Goal: Find specific fact: Find specific fact

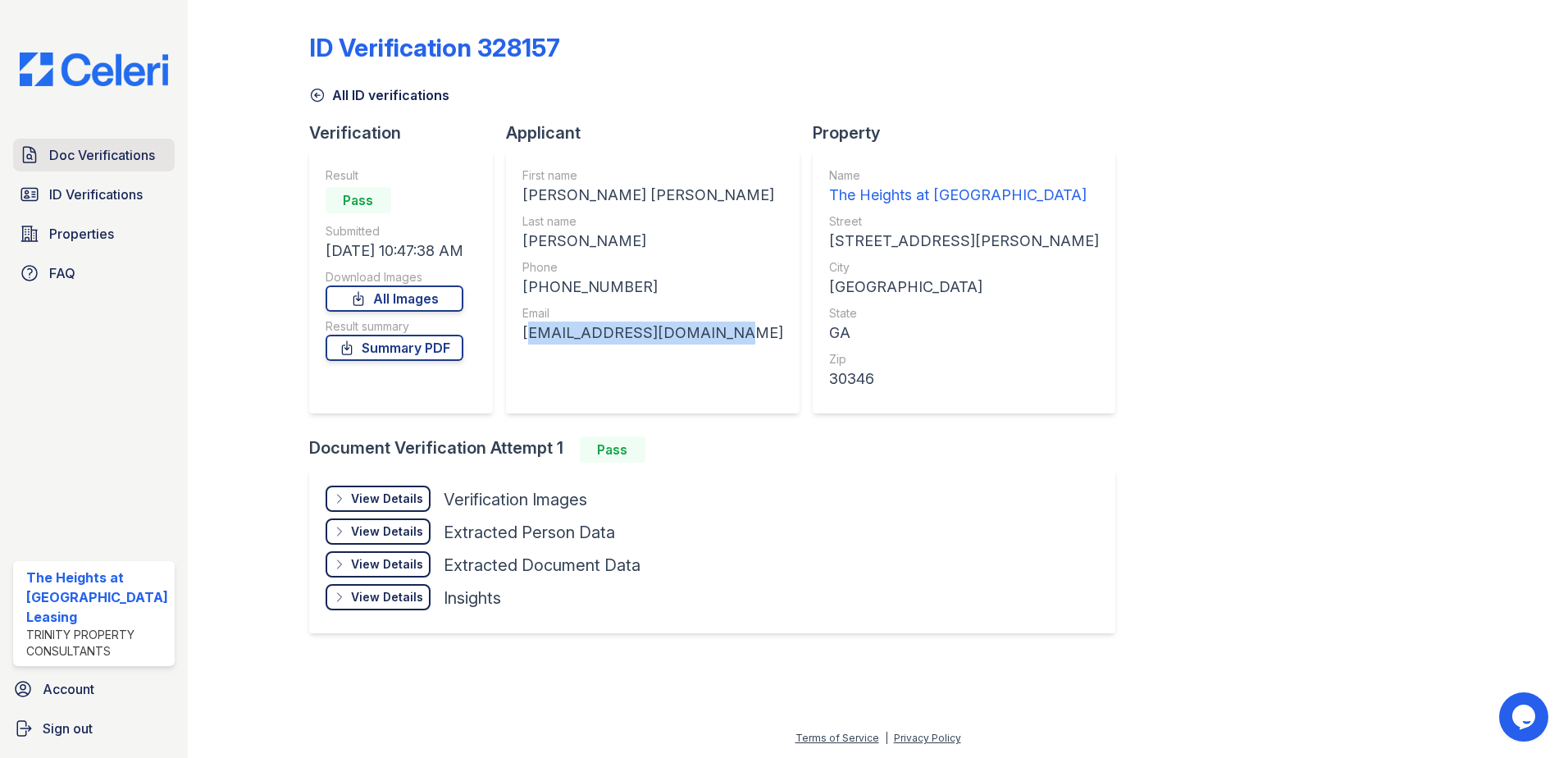
drag, startPoint x: 0, startPoint y: 0, endPoint x: 97, endPoint y: 155, distance: 182.8
click at [97, 155] on span "Doc Verifications" at bounding box center [102, 156] width 105 height 20
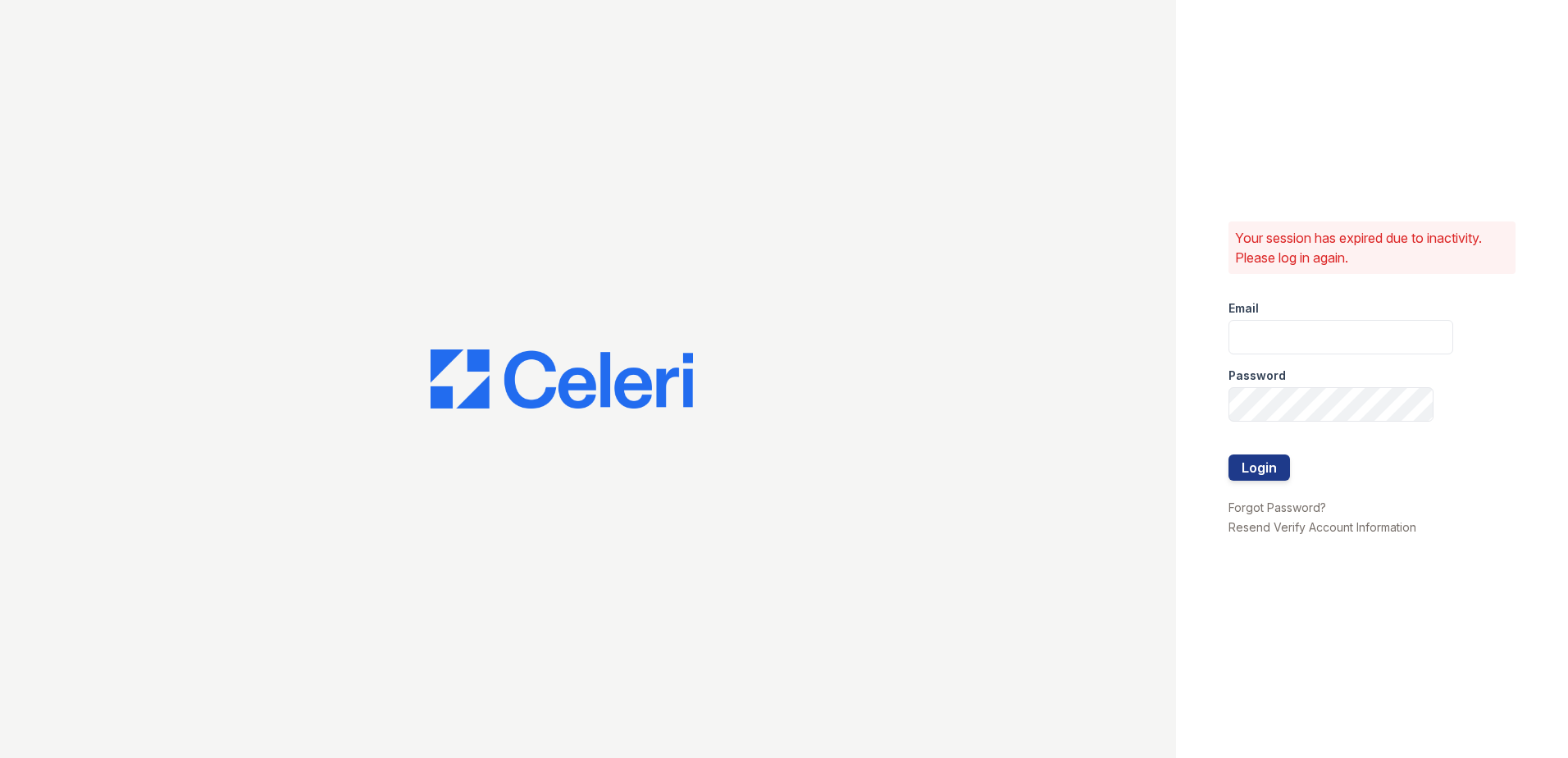
type input "theheightsatdunwoody@trinity-pm.com"
click at [1260, 464] on button "Login" at bounding box center [1259, 467] width 62 height 26
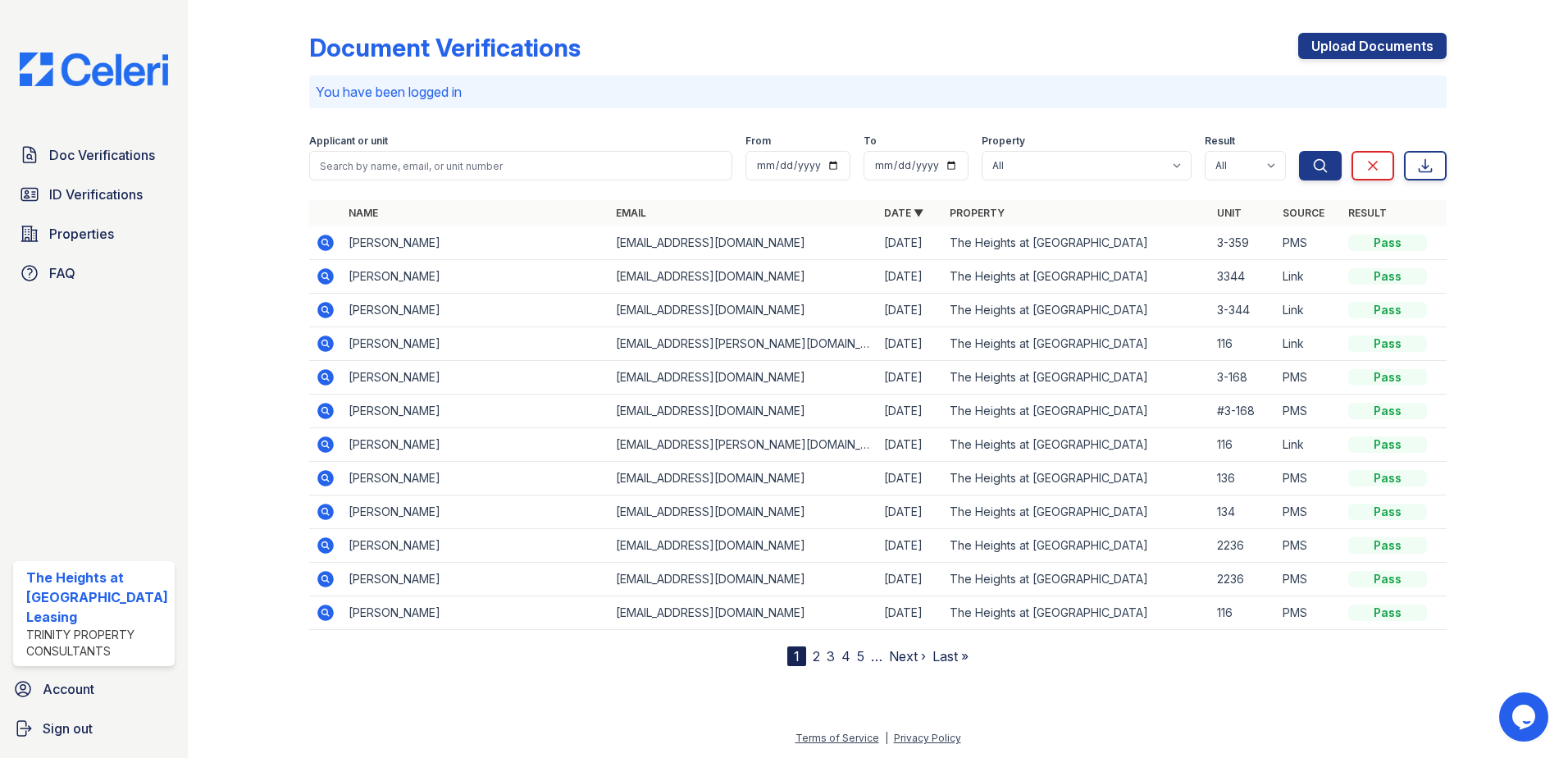
click at [326, 310] on icon at bounding box center [325, 310] width 20 height 20
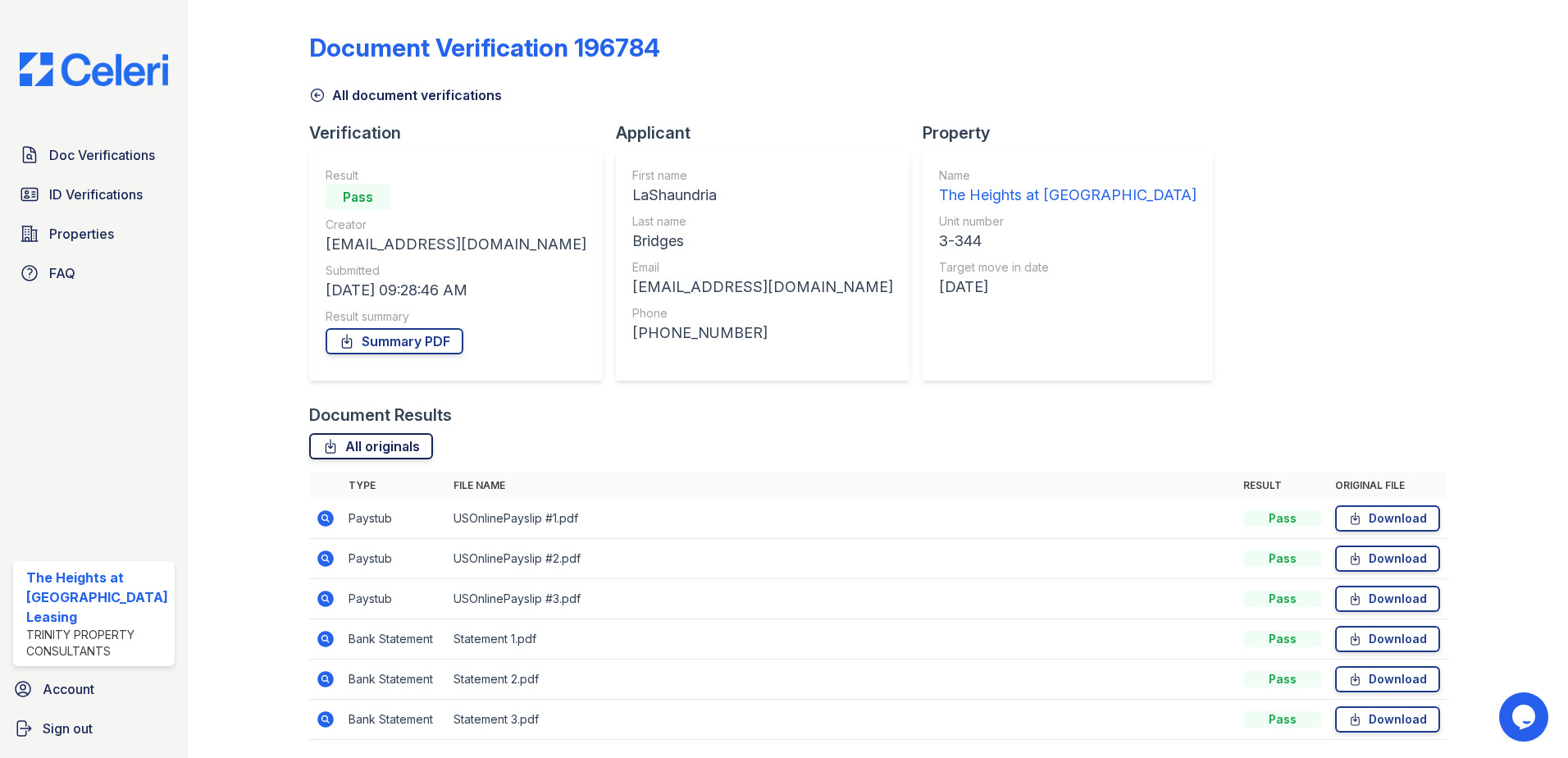
click at [392, 438] on link "All originals" at bounding box center [372, 446] width 124 height 26
click at [211, 74] on div "Document Verification 196784 All document verifications Verification Result Pas…" at bounding box center [878, 379] width 1381 height 758
drag, startPoint x: 561, startPoint y: 194, endPoint x: 664, endPoint y: 192, distance: 103.0
click at [664, 192] on div "LaShaundria" at bounding box center [763, 195] width 261 height 23
copy div "LaShaundria"
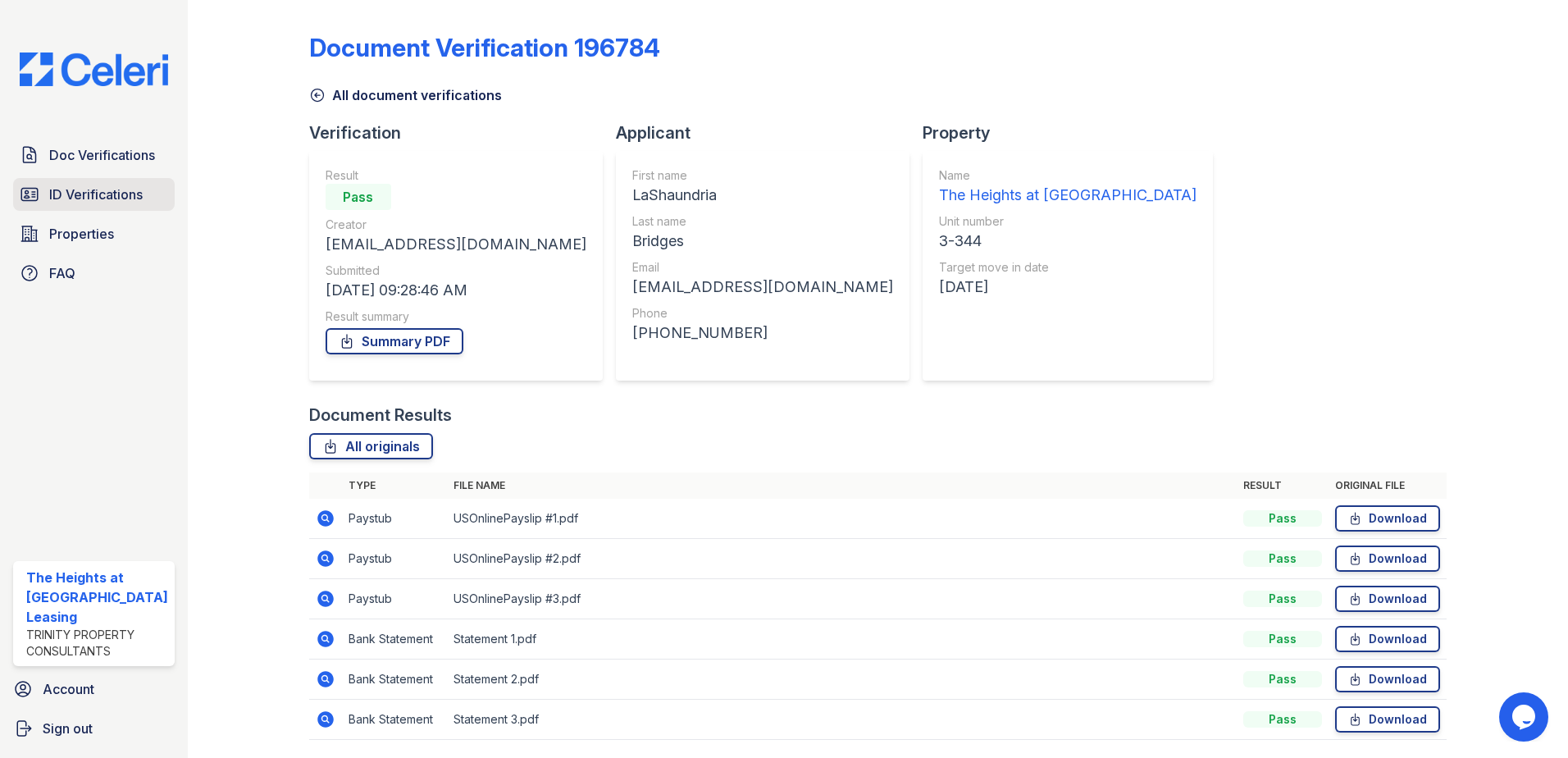
click at [100, 188] on span "ID Verifications" at bounding box center [96, 195] width 94 height 20
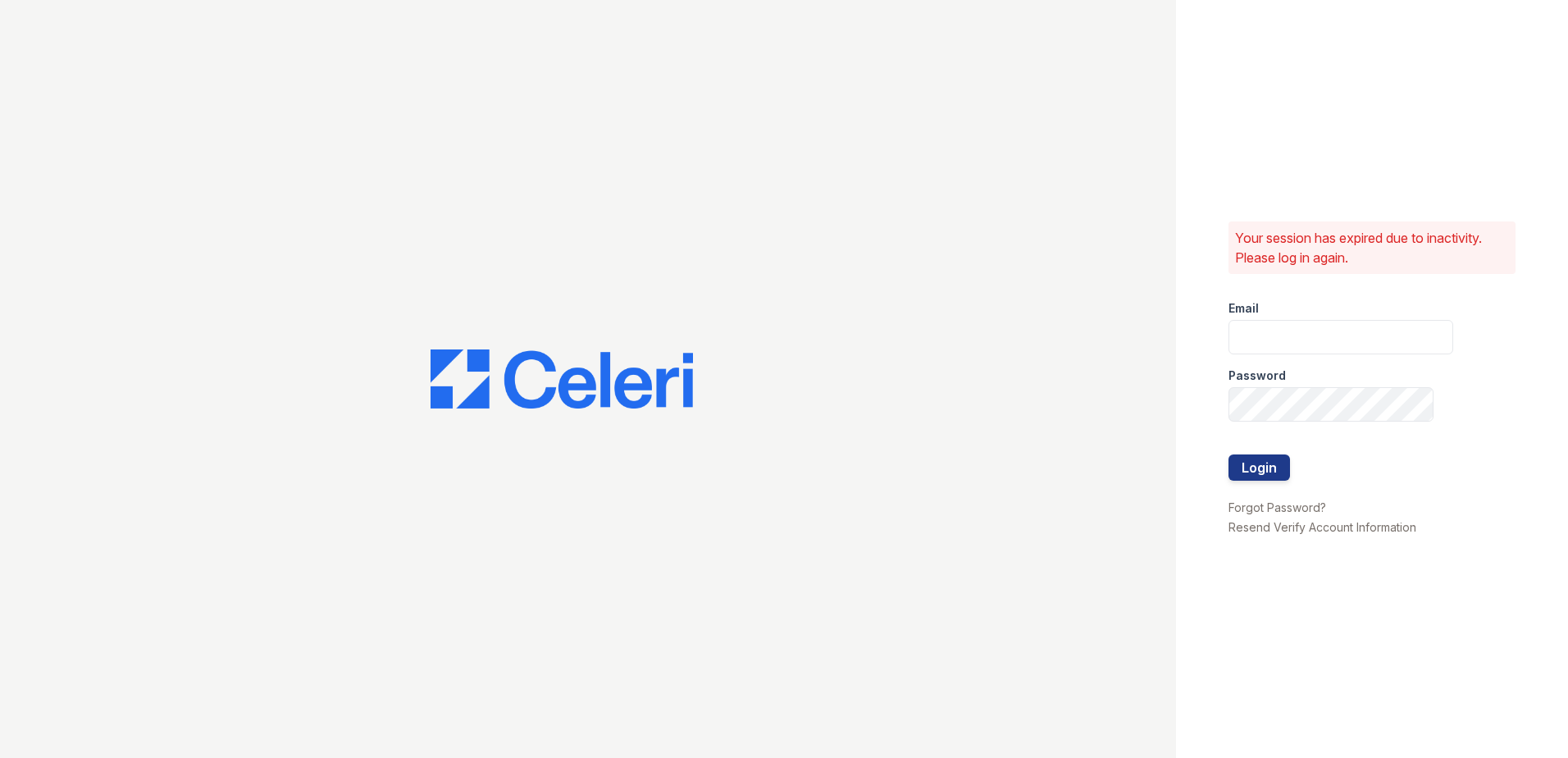
type input "theheightsatdunwoody@trinity-pm.com"
click at [1258, 469] on button "Login" at bounding box center [1259, 467] width 62 height 26
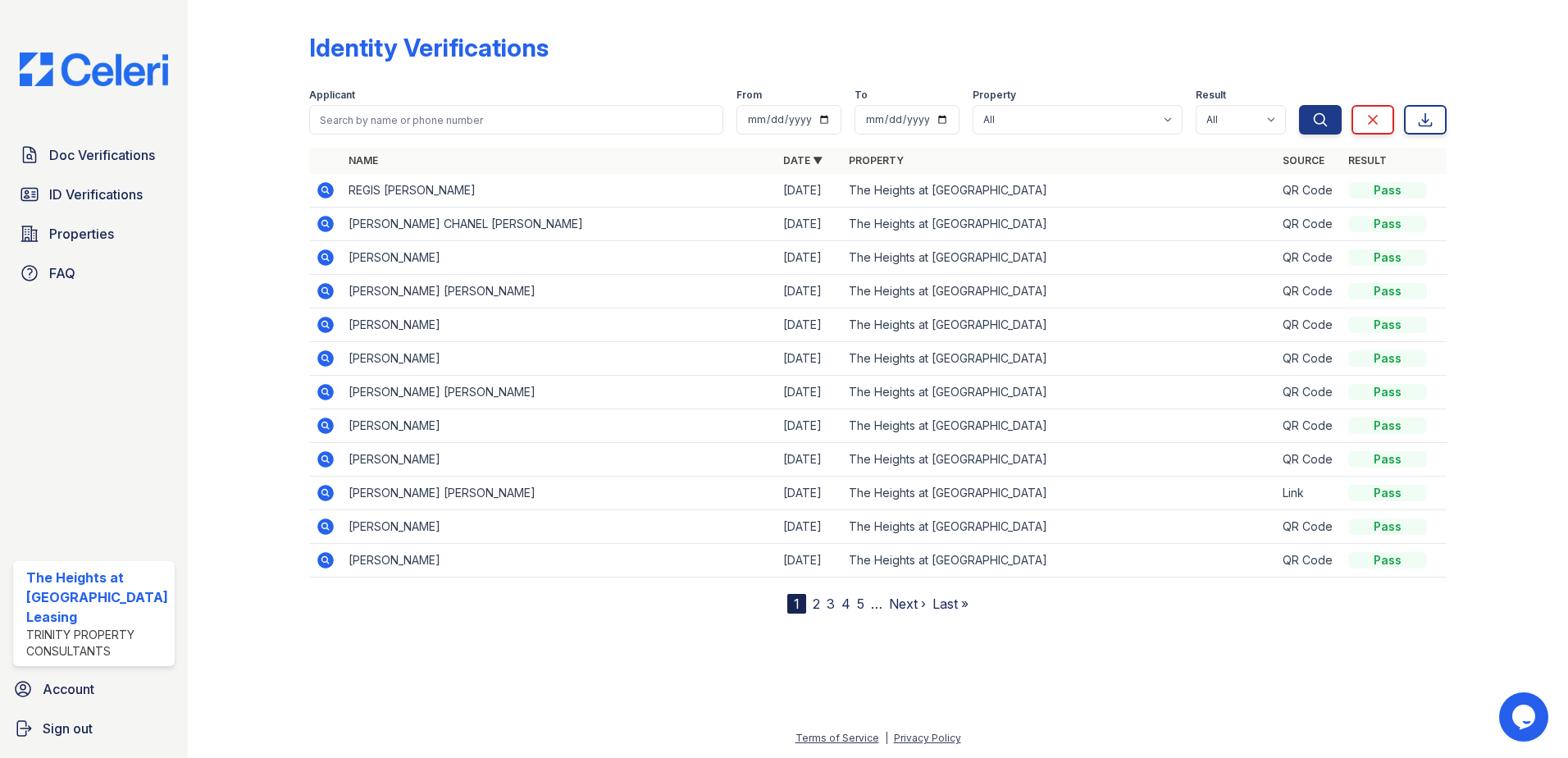
click at [326, 254] on icon at bounding box center [325, 258] width 17 height 17
click at [323, 194] on icon at bounding box center [325, 191] width 17 height 17
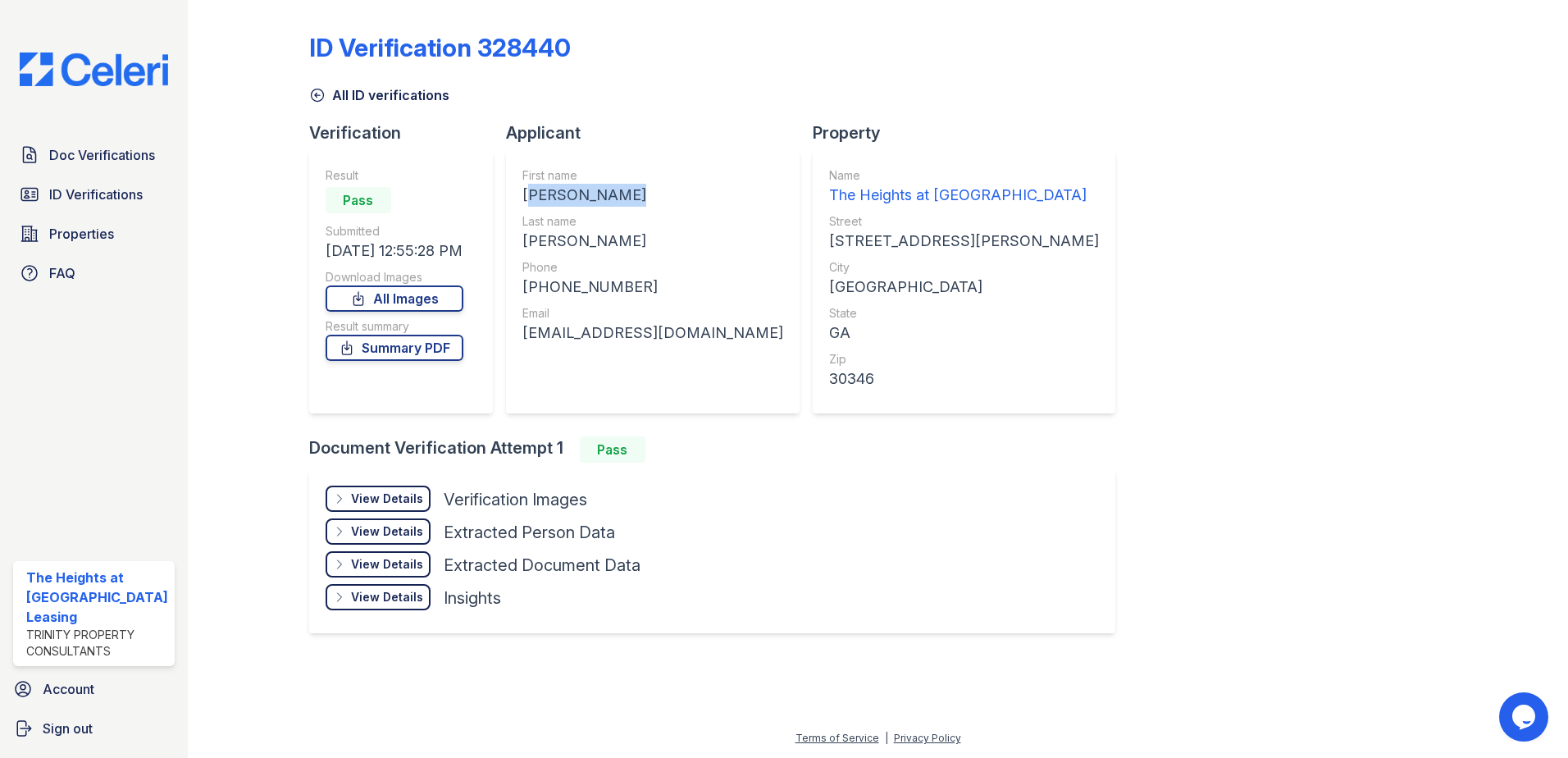
drag, startPoint x: 520, startPoint y: 194, endPoint x: 628, endPoint y: 197, distance: 108.0
click at [628, 197] on div "First name [PERSON_NAME] Last name [PERSON_NAME] Phone [PHONE_NUMBER] Email [EM…" at bounding box center [653, 282] width 294 height 263
copy div "[PERSON_NAME]"
drag, startPoint x: 525, startPoint y: 237, endPoint x: 587, endPoint y: 243, distance: 62.3
click at [587, 243] on div "[PERSON_NAME]" at bounding box center [653, 240] width 261 height 23
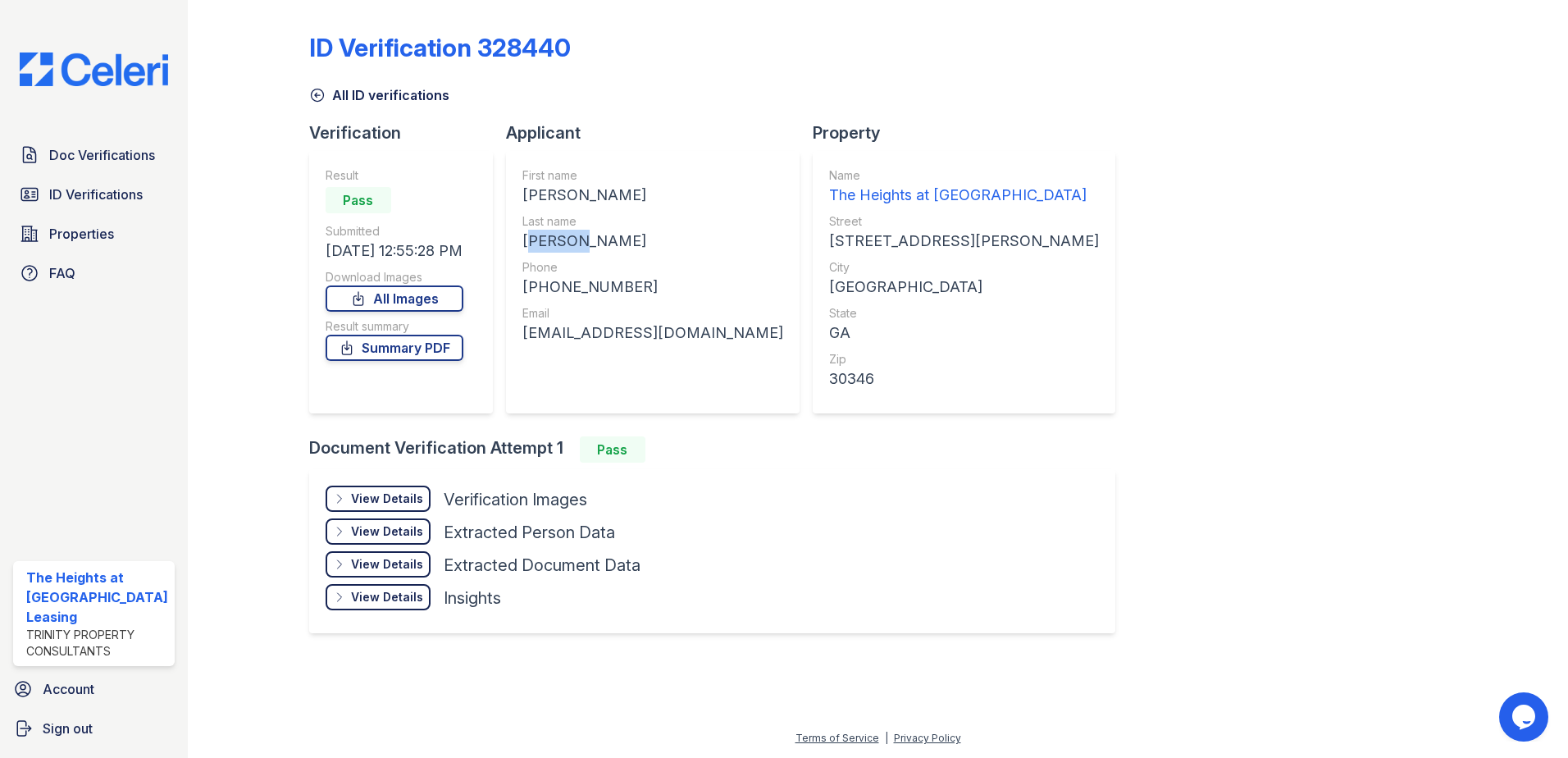
copy div "[PERSON_NAME]"
drag, startPoint x: 532, startPoint y: 289, endPoint x: 633, endPoint y: 289, distance: 101.0
click at [633, 289] on div "[PHONE_NUMBER]" at bounding box center [653, 286] width 261 height 23
copy div "14044447340"
drag, startPoint x: 520, startPoint y: 332, endPoint x: 695, endPoint y: 328, distance: 175.0
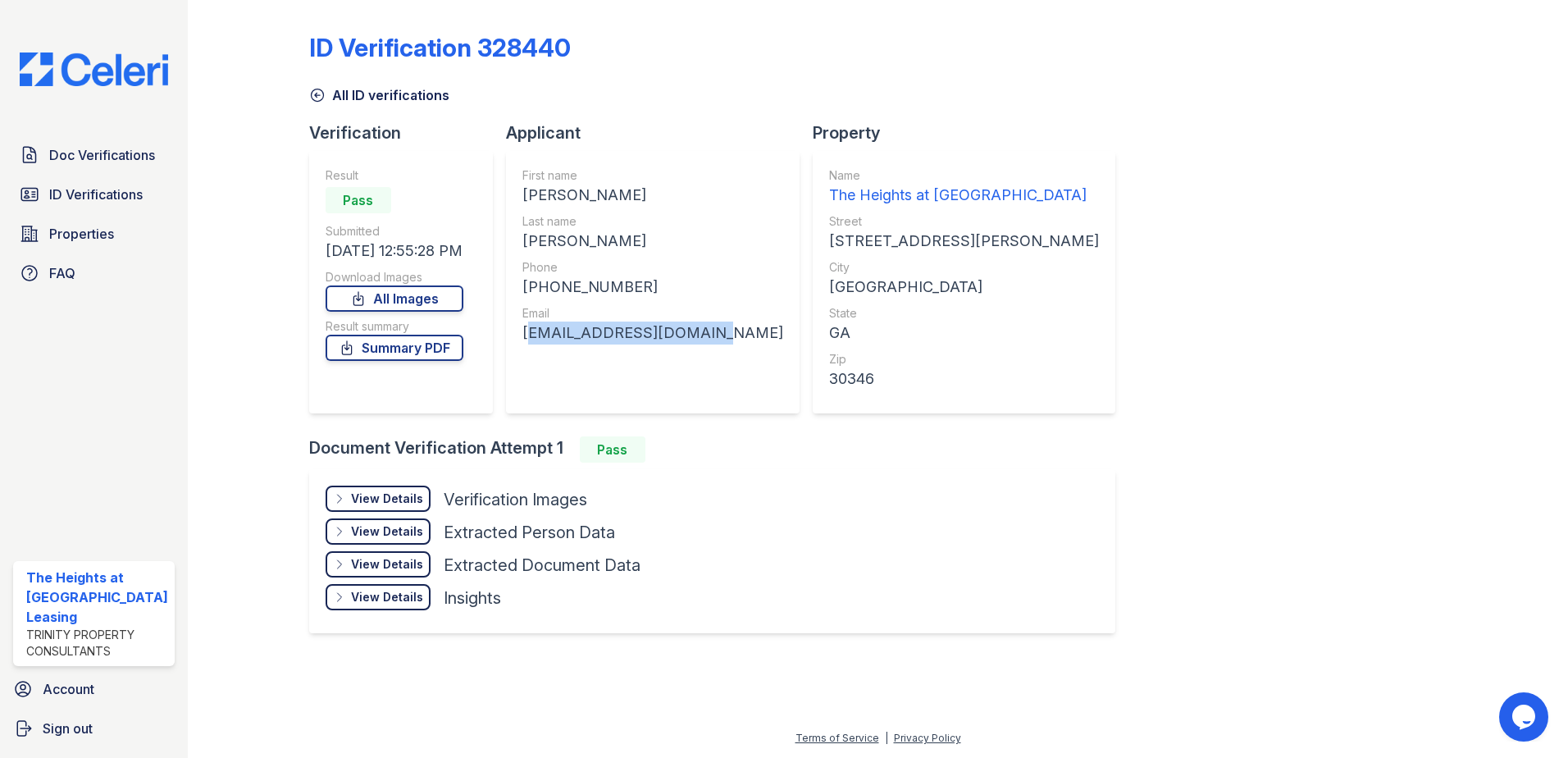
click at [695, 328] on div "First name [PERSON_NAME] Last name [PERSON_NAME] Phone [PHONE_NUMBER] Email [EM…" at bounding box center [653, 282] width 294 height 263
copy div "[EMAIL_ADDRESS][DOMAIN_NAME]"
click at [111, 191] on span "ID Verifications" at bounding box center [96, 195] width 94 height 20
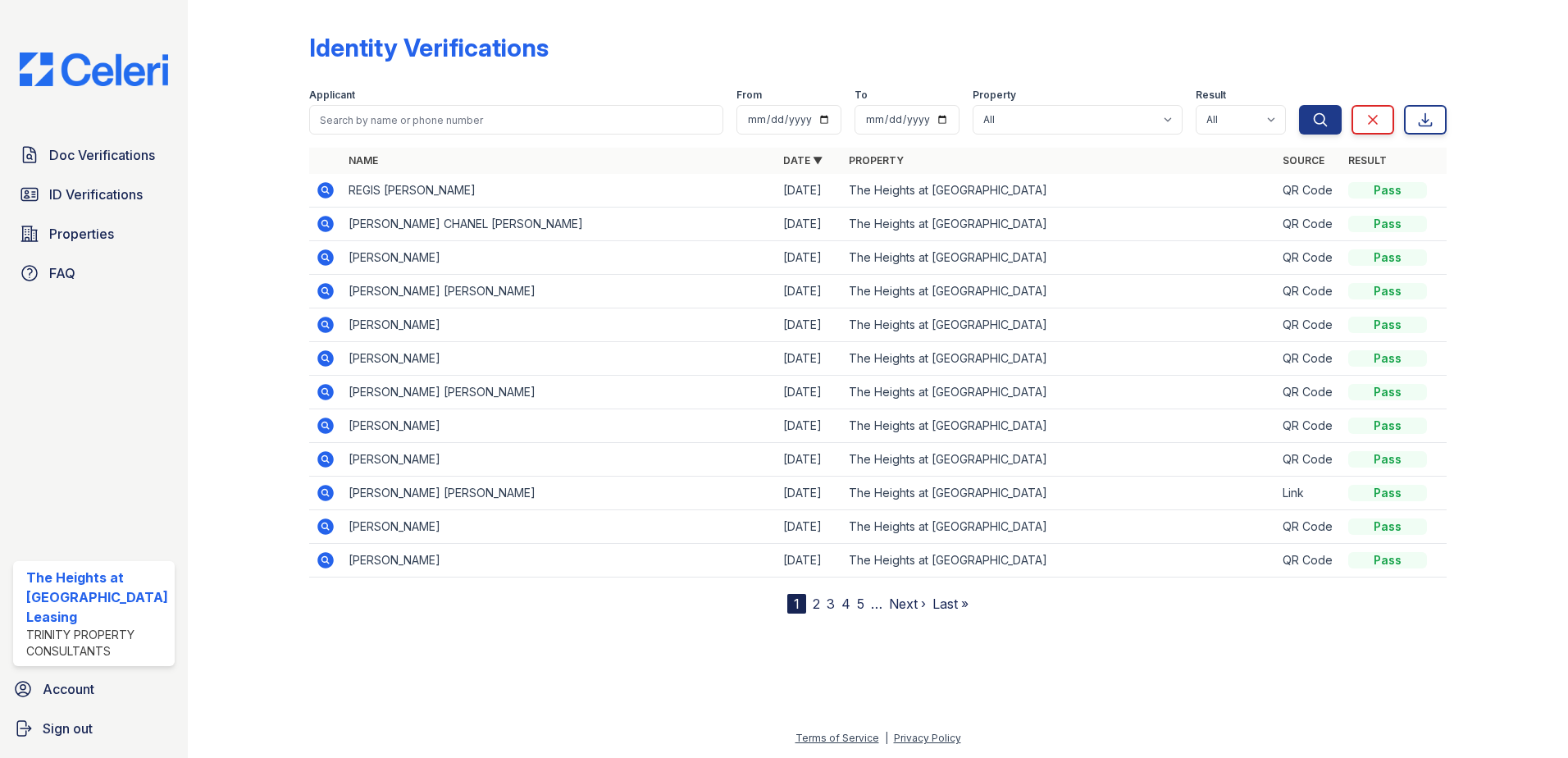
click at [331, 223] on icon at bounding box center [325, 224] width 17 height 17
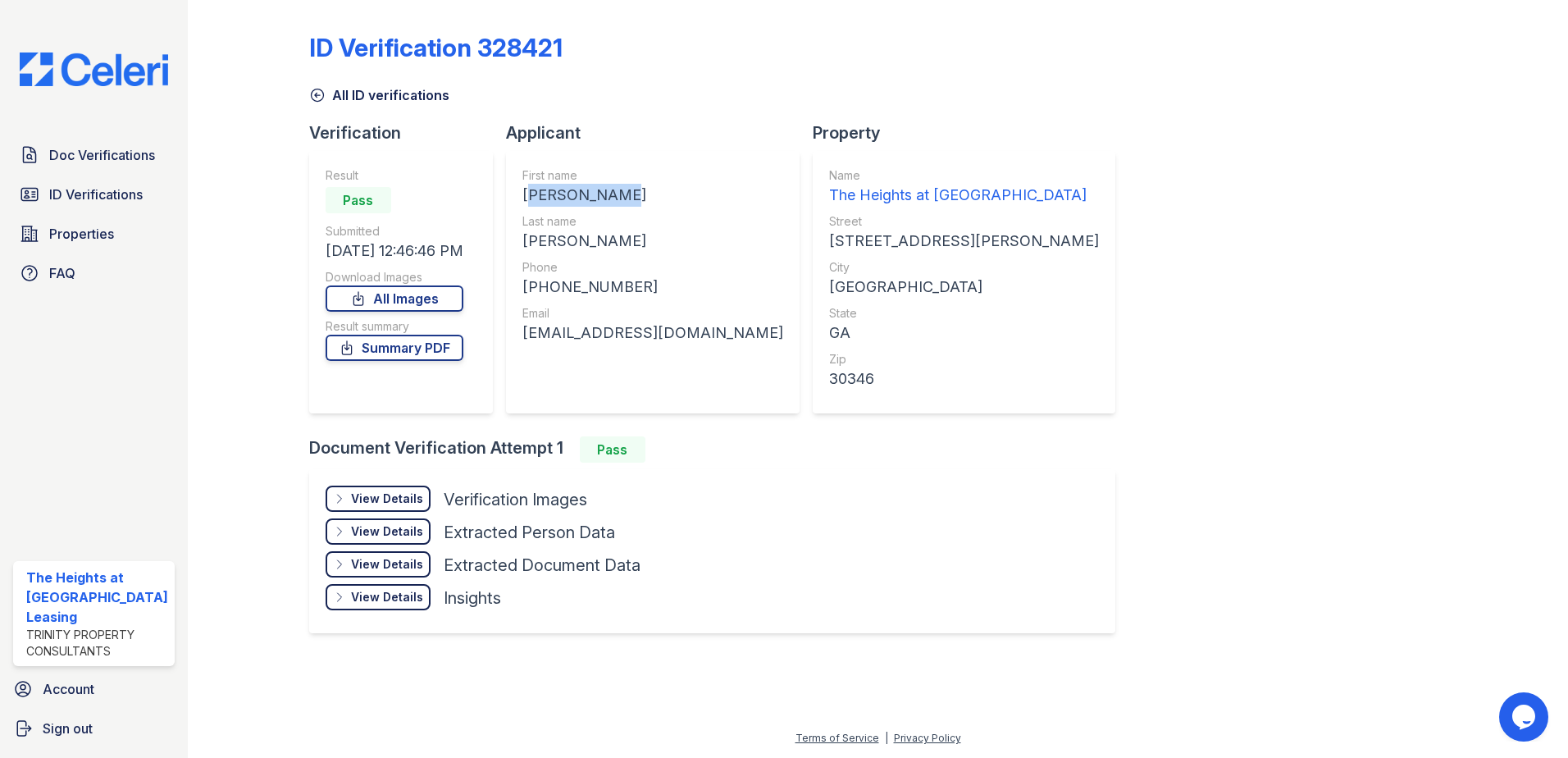
drag, startPoint x: 522, startPoint y: 197, endPoint x: 626, endPoint y: 193, distance: 104.1
click at [626, 193] on div "First name ERYN CHANEL Last name FOWLER Phone +18134095890 Email eryncf98@gmail…" at bounding box center [653, 282] width 294 height 263
drag, startPoint x: 626, startPoint y: 193, endPoint x: 592, endPoint y: 201, distance: 34.9
copy div "ERYN CHANEL"
drag, startPoint x: 524, startPoint y: 240, endPoint x: 584, endPoint y: 237, distance: 60.1
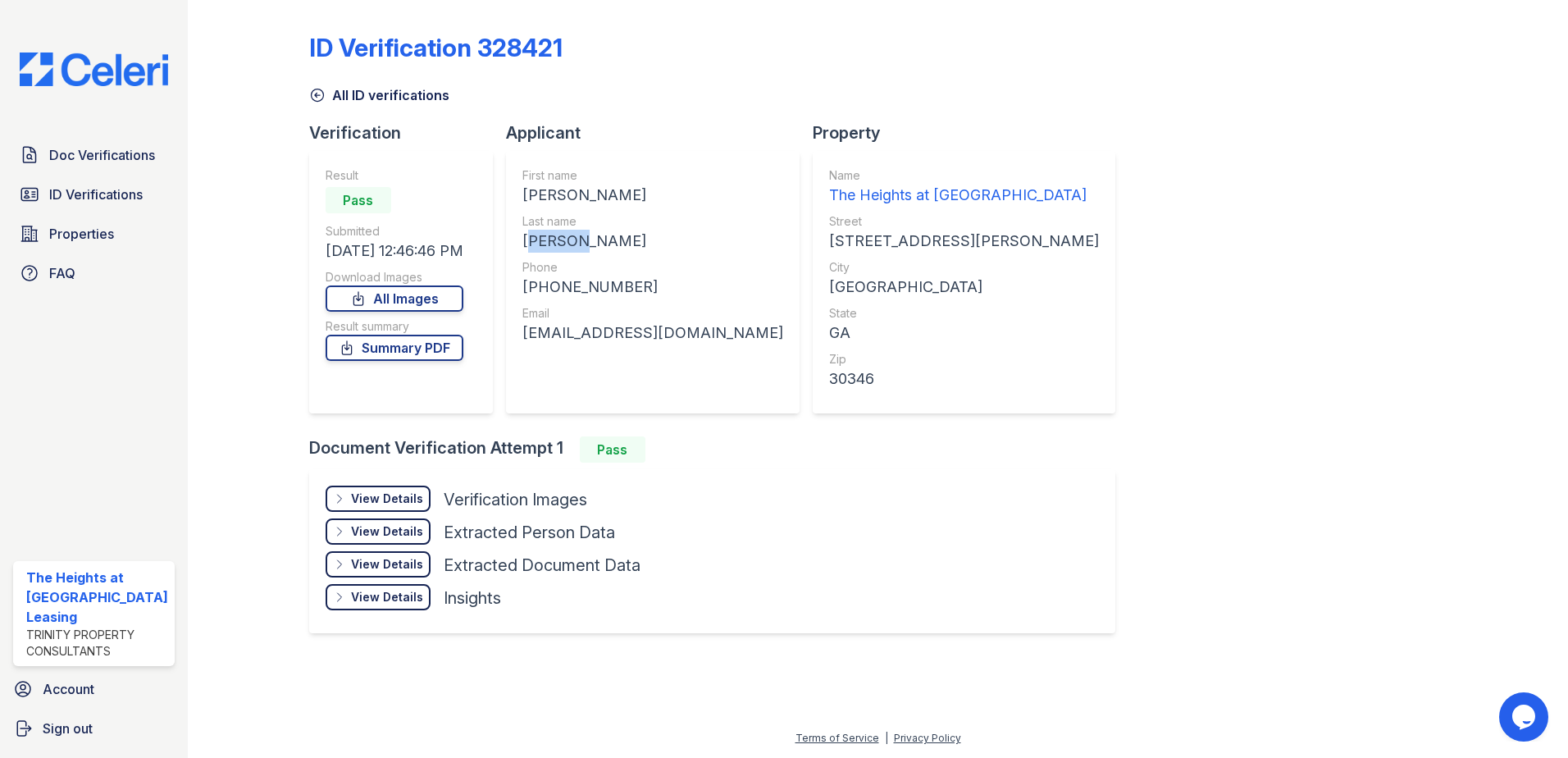
click at [584, 237] on div "FOWLER" at bounding box center [653, 240] width 261 height 23
drag, startPoint x: 584, startPoint y: 237, endPoint x: 562, endPoint y: 241, distance: 22.4
copy div "FOWLER"
drag, startPoint x: 531, startPoint y: 284, endPoint x: 628, endPoint y: 282, distance: 97.0
click at [628, 282] on div "+18134095890" at bounding box center [653, 286] width 261 height 23
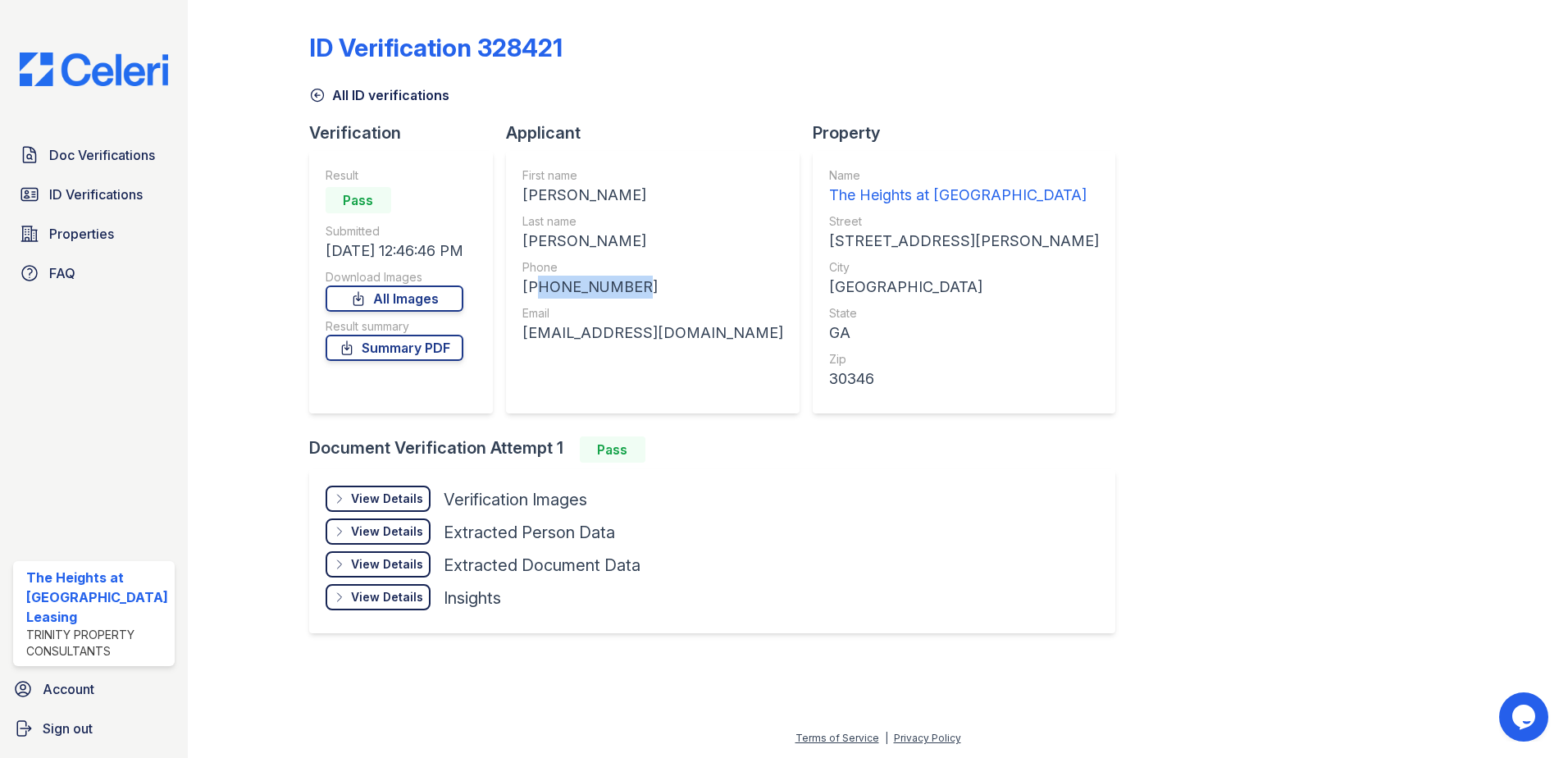
drag, startPoint x: 628, startPoint y: 282, endPoint x: 609, endPoint y: 286, distance: 19.4
copy div "18134095890"
drag, startPoint x: 525, startPoint y: 333, endPoint x: 674, endPoint y: 332, distance: 149.0
click at [674, 332] on div "First name ERYN CHANEL Last name FOWLER Phone +18134095890 Email eryncf98@gmail…" at bounding box center [653, 282] width 294 height 263
drag, startPoint x: 674, startPoint y: 332, endPoint x: 639, endPoint y: 335, distance: 35.1
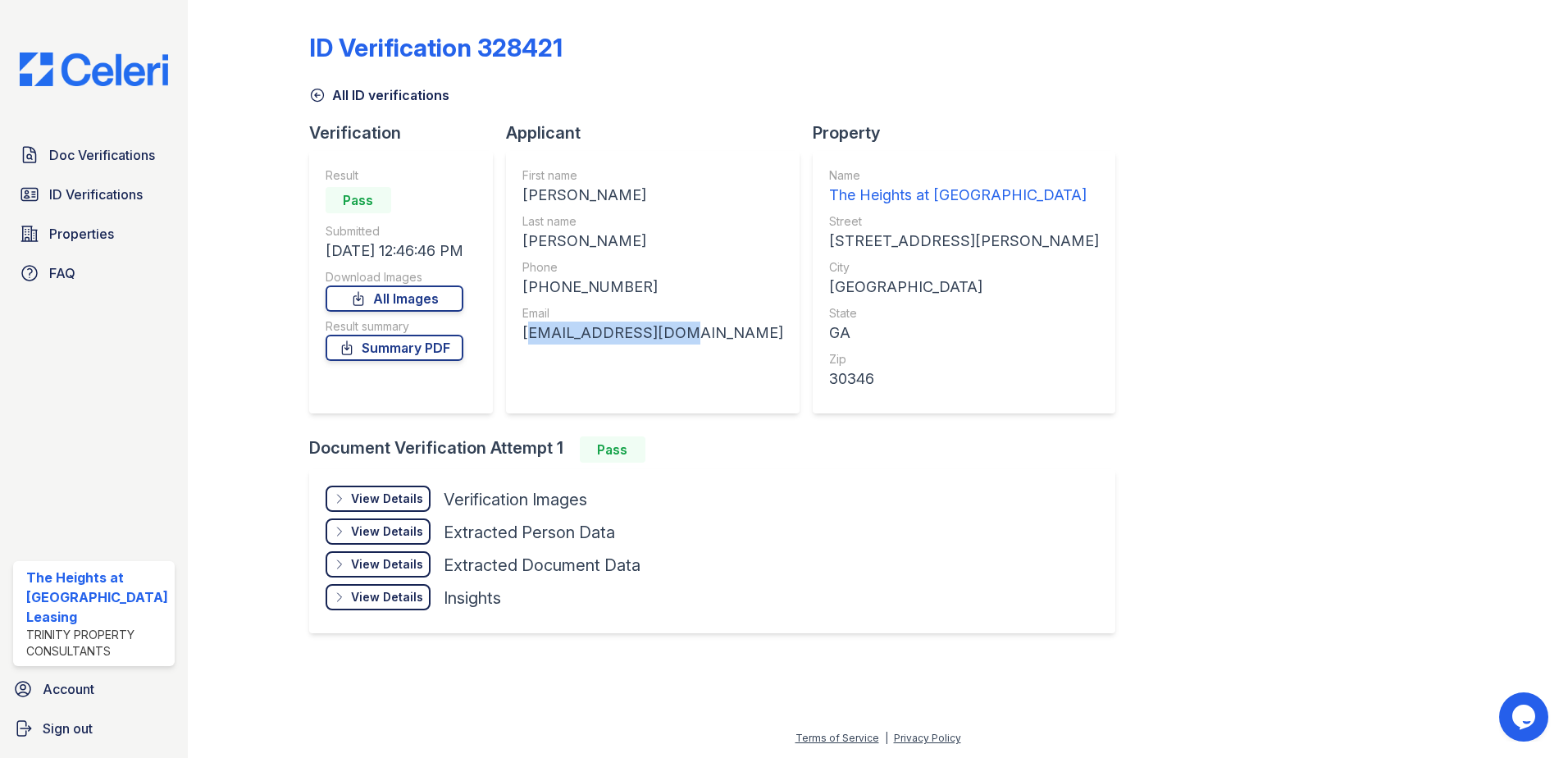
copy div "eryncf98@gmail.com"
